Goal: Task Accomplishment & Management: Use online tool/utility

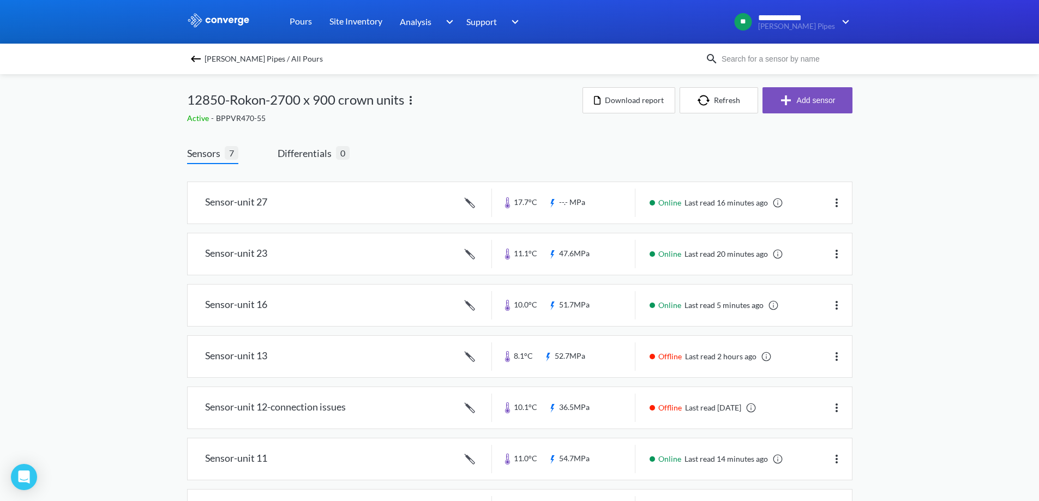
scroll to position [52, 0]
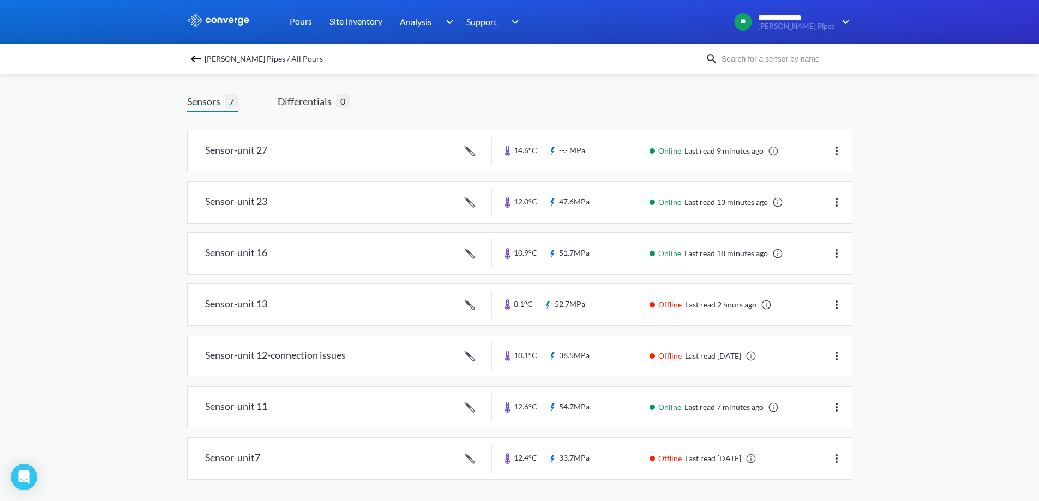
scroll to position [52, 0]
click at [318, 158] on link at bounding box center [520, 150] width 664 height 41
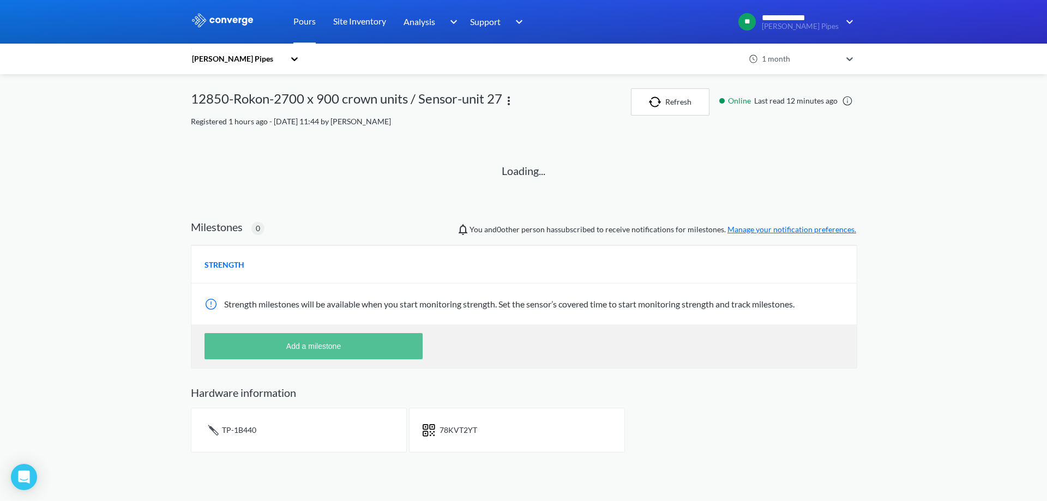
click at [311, 353] on button "Add a milestone" at bounding box center [313, 346] width 218 height 26
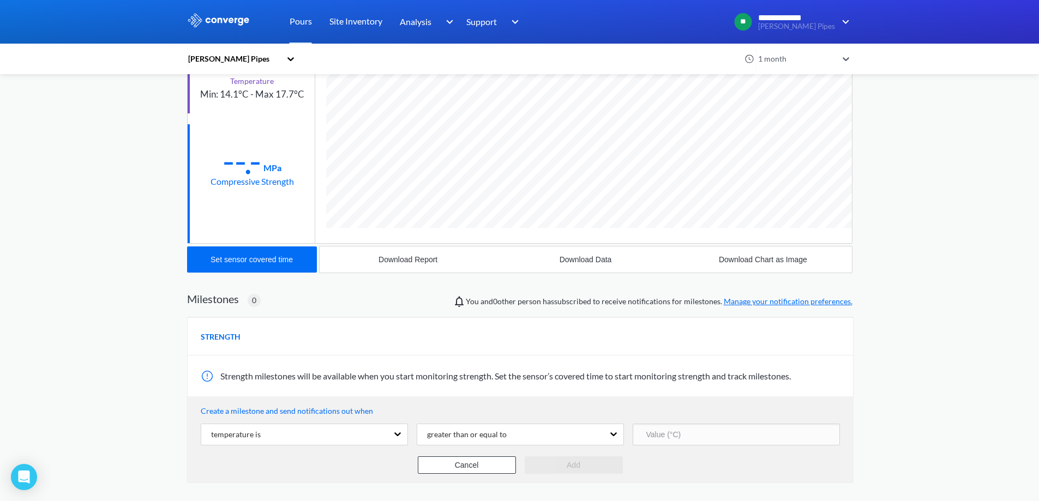
scroll to position [219, 0]
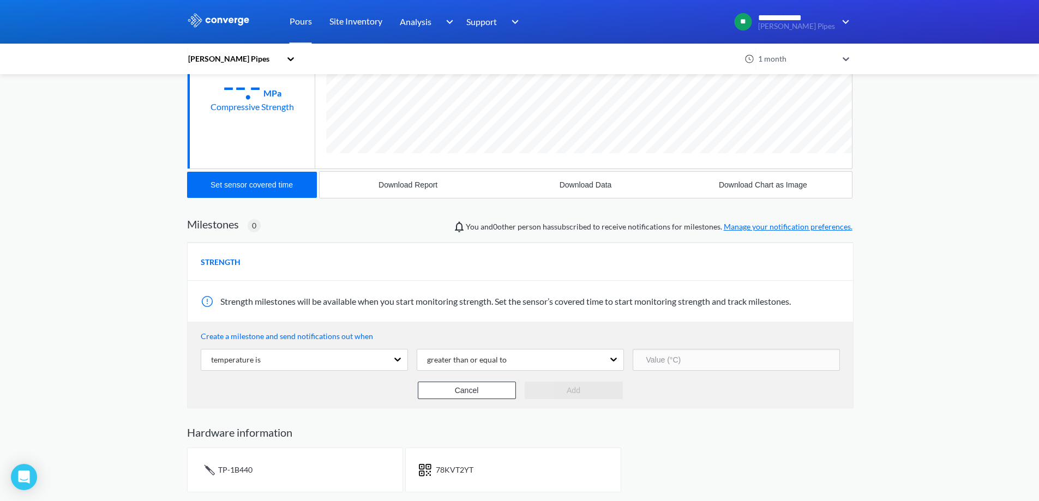
click at [654, 354] on input "number" at bounding box center [736, 360] width 207 height 22
type input "5"
type input "20"
click at [599, 392] on button "Add" at bounding box center [574, 390] width 98 height 17
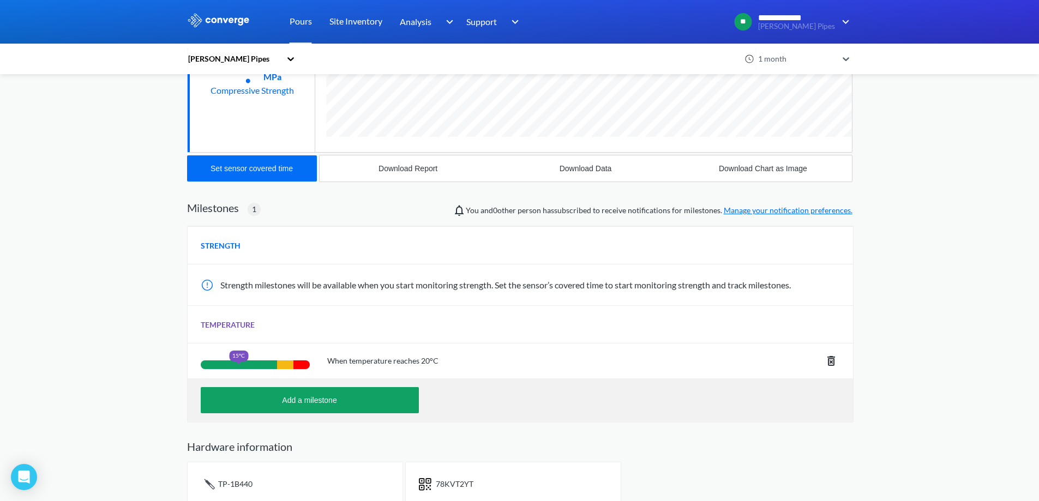
scroll to position [249, 0]
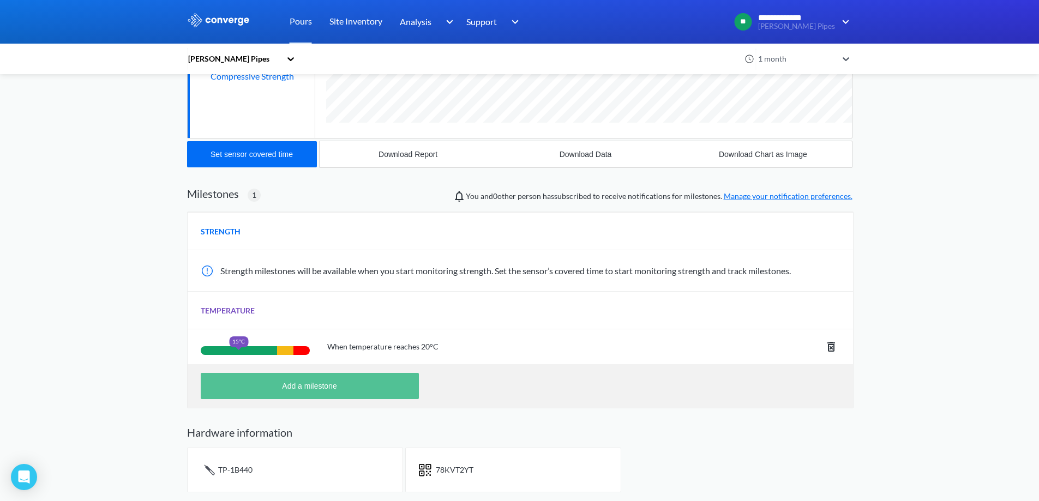
click at [364, 395] on button "Add a milestone" at bounding box center [310, 386] width 218 height 26
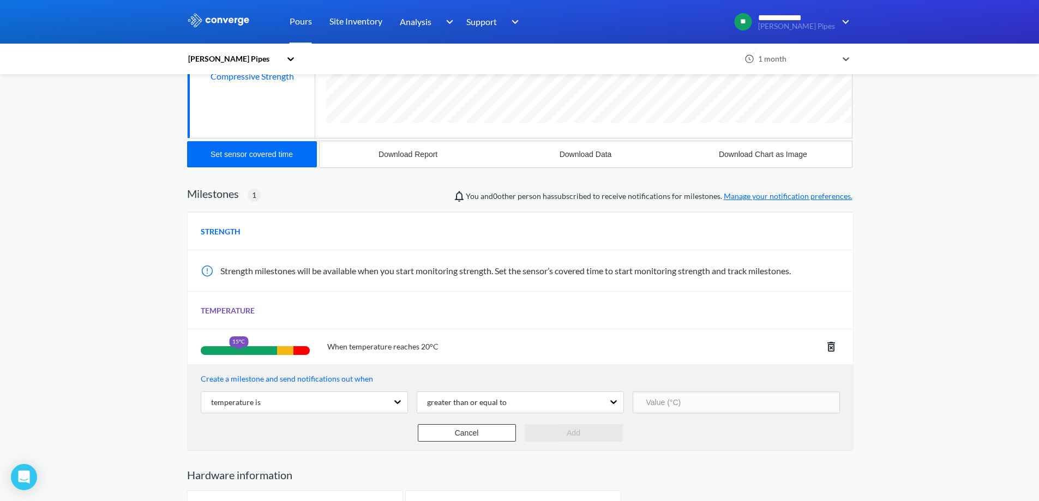
click at [680, 404] on input "number" at bounding box center [736, 403] width 207 height 22
type input "50"
click at [603, 434] on button "Add" at bounding box center [574, 432] width 98 height 17
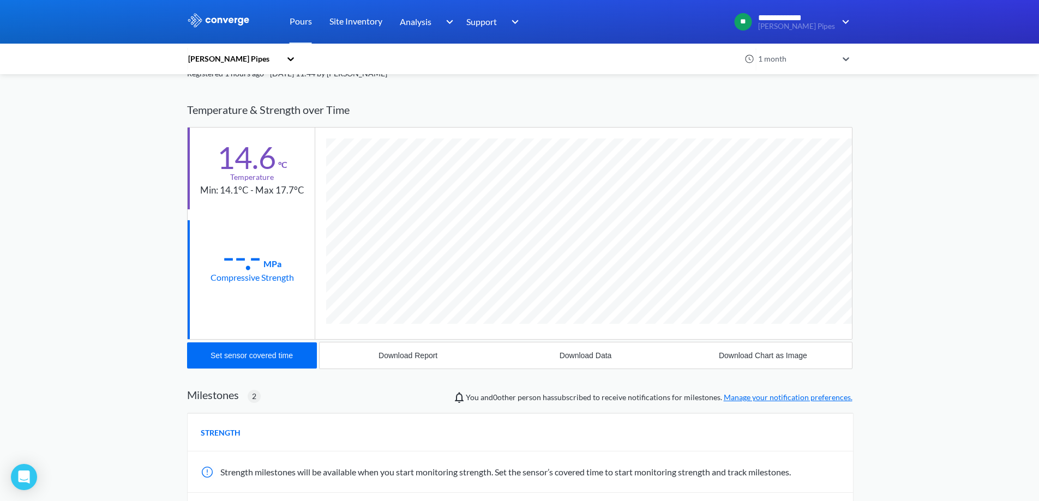
scroll to position [26, 0]
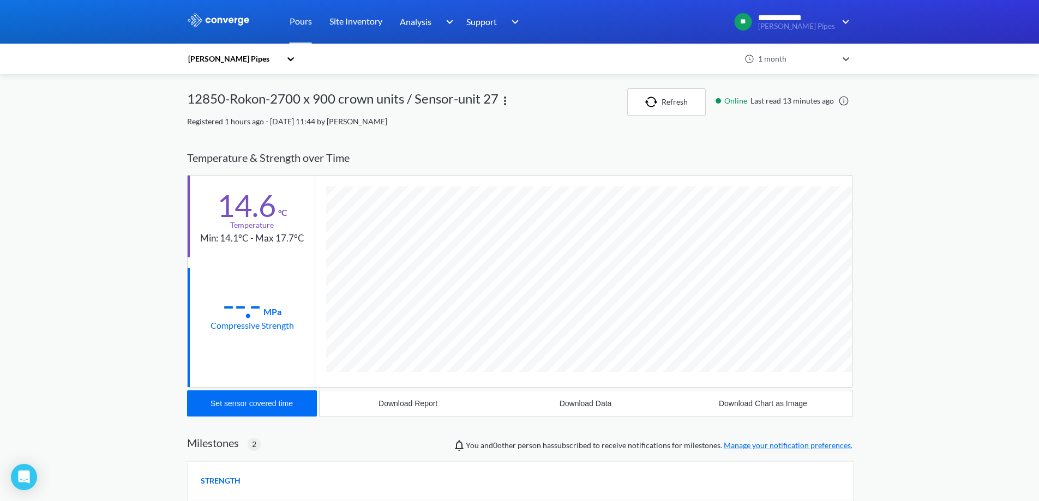
scroll to position [689, 665]
click at [296, 20] on link "Pours" at bounding box center [301, 22] width 22 height 44
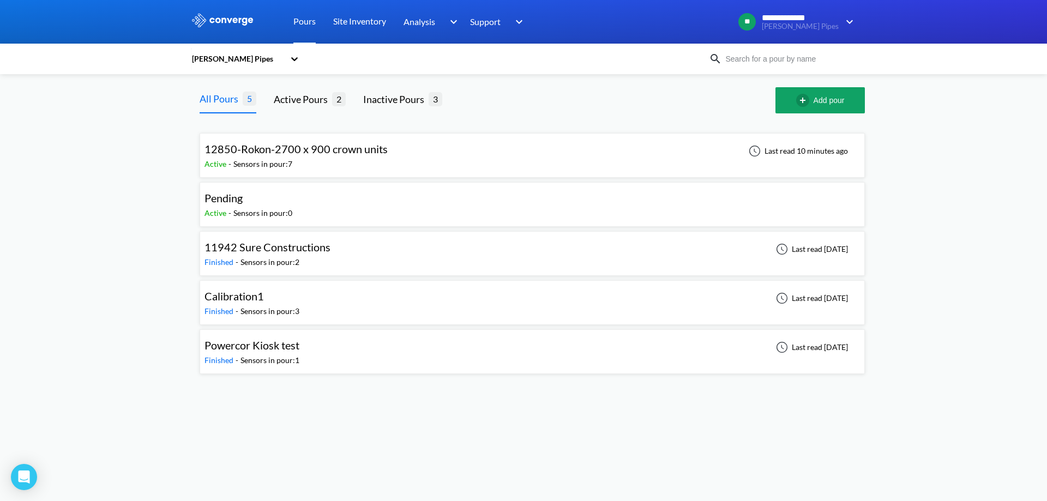
click at [435, 152] on div "12850-Rokon-2700 x 900 crown units Active - Sensors in pour: 7 Last read 10 min…" at bounding box center [531, 155] width 655 height 35
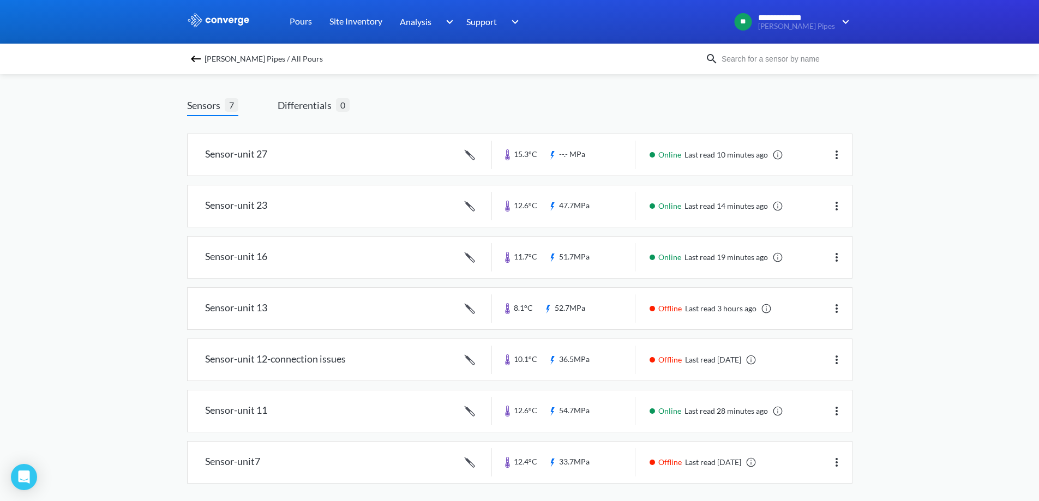
scroll to position [52, 0]
